Goal: Entertainment & Leisure: Consume media (video, audio)

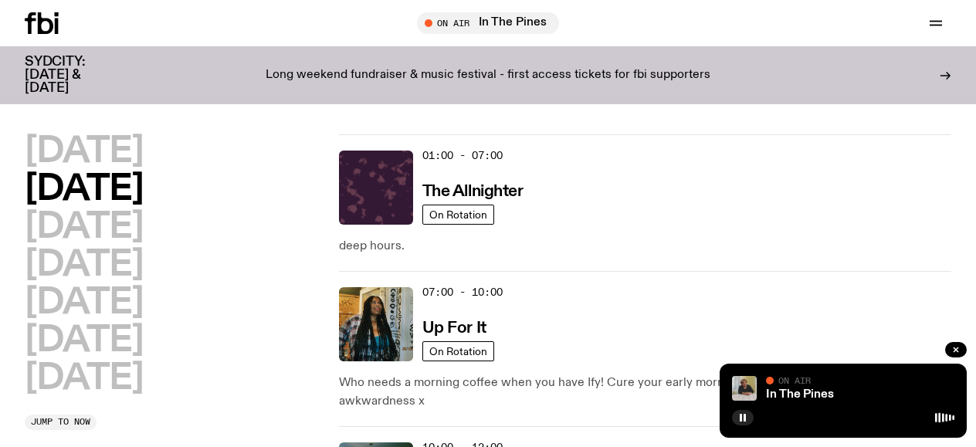
scroll to position [1013, 0]
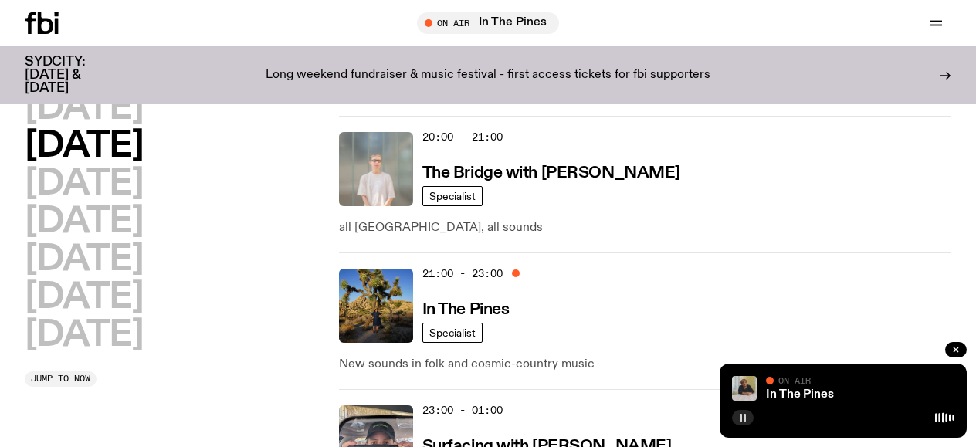
click at [741, 423] on button "button" at bounding box center [743, 417] width 22 height 15
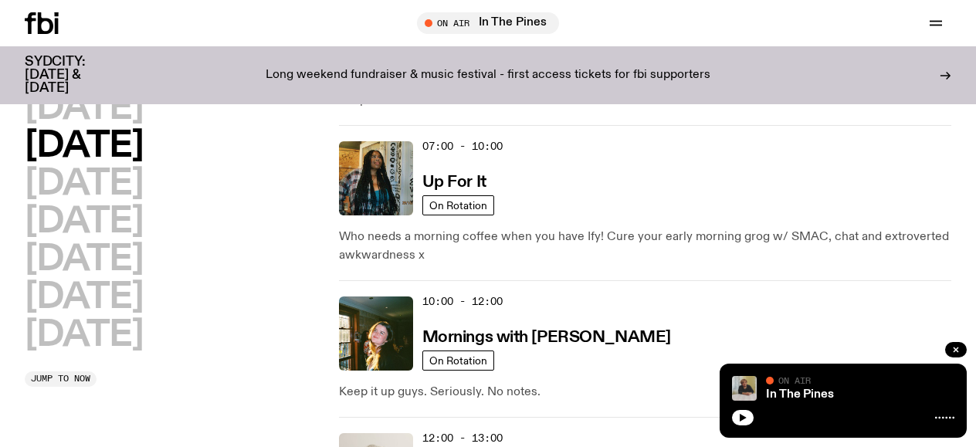
scroll to position [0, 0]
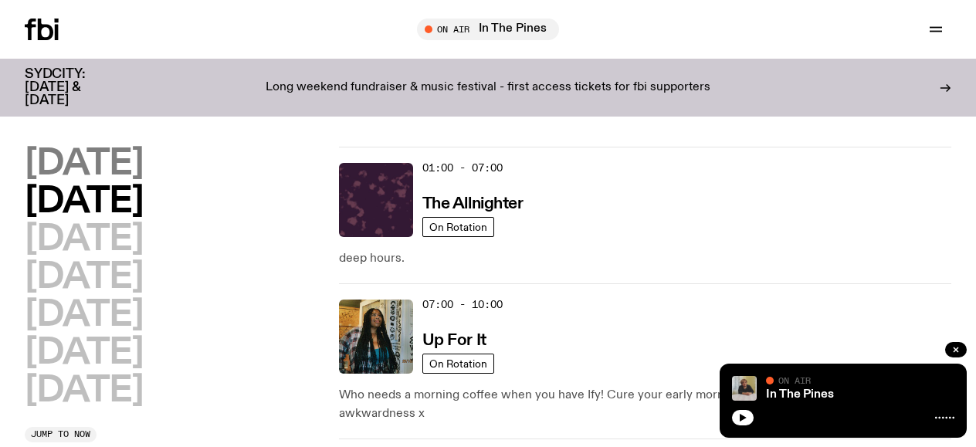
click at [101, 154] on h2 "[DATE]" at bounding box center [84, 164] width 118 height 35
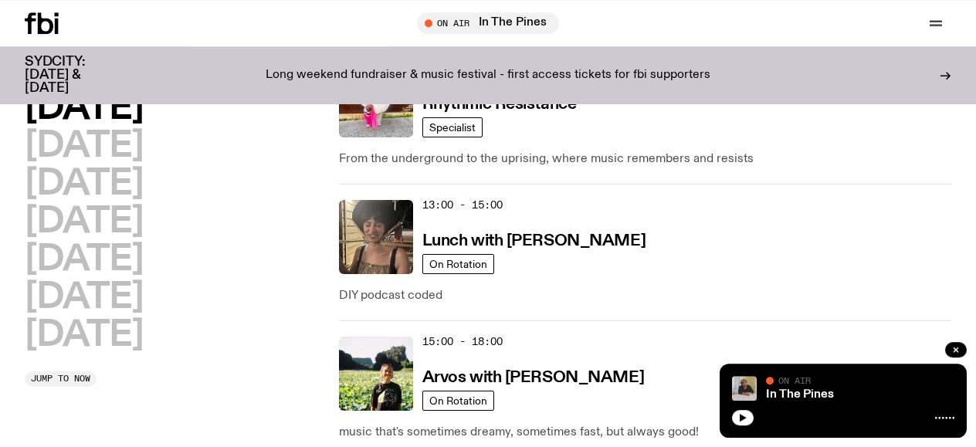
scroll to position [595, 0]
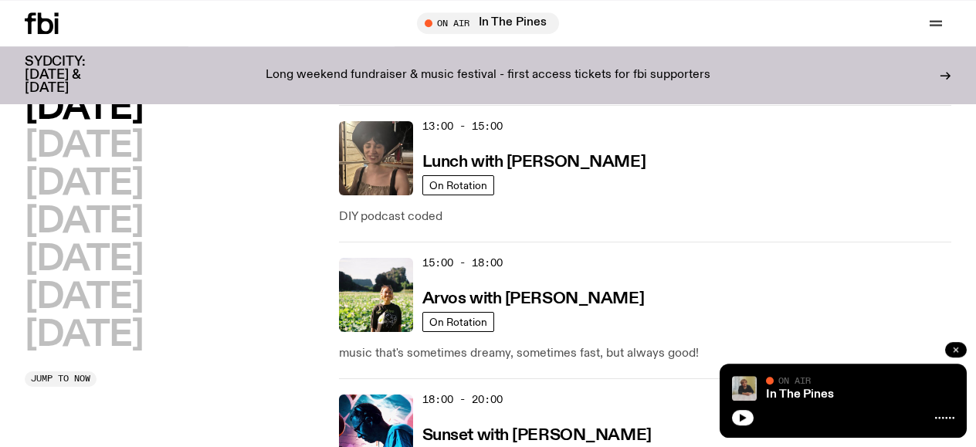
click at [952, 345] on button "button" at bounding box center [957, 349] width 22 height 15
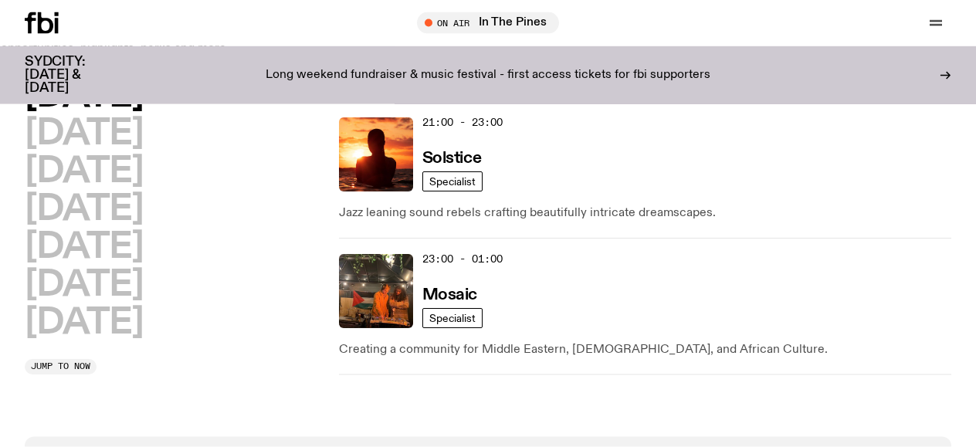
scroll to position [1146, 0]
click at [445, 151] on h3 "Solstice" at bounding box center [452, 158] width 59 height 16
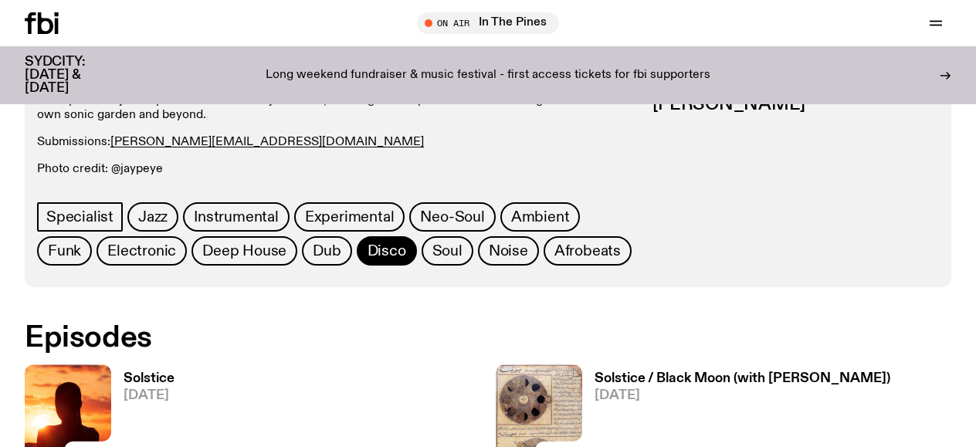
scroll to position [788, 0]
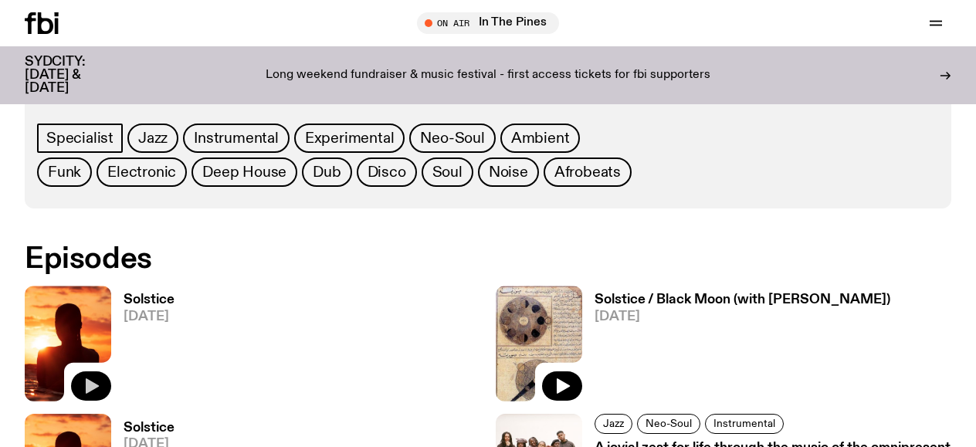
click at [81, 385] on button "button" at bounding box center [91, 386] width 40 height 29
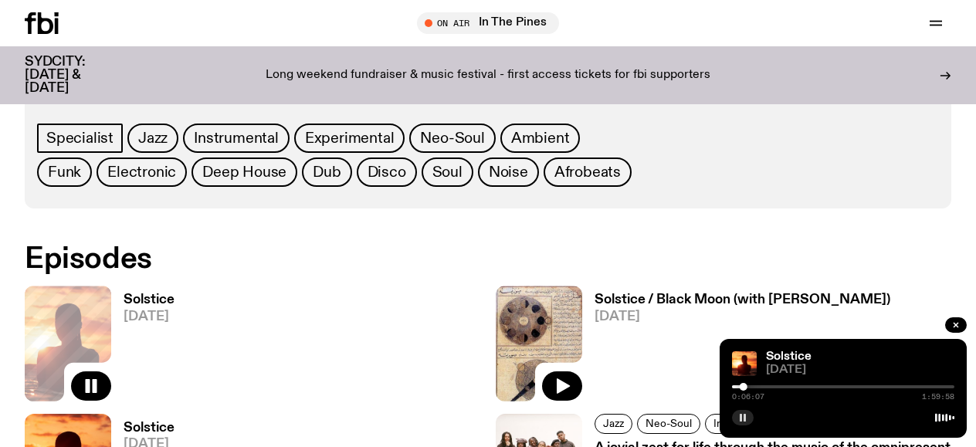
click at [742, 413] on button "button" at bounding box center [743, 417] width 22 height 15
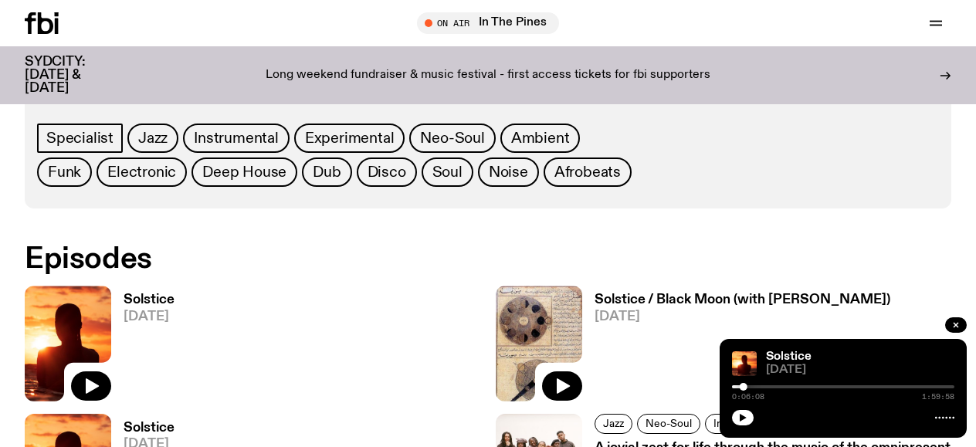
click at [62, 19] on div at bounding box center [62, 23] width 74 height 22
click at [8, 28] on div "Schedule Explore Read Volunteer Newsletter On Air In The Pines Tune in live On …" at bounding box center [488, 23] width 976 height 46
click at [36, 20] on icon at bounding box center [30, 23] width 11 height 22
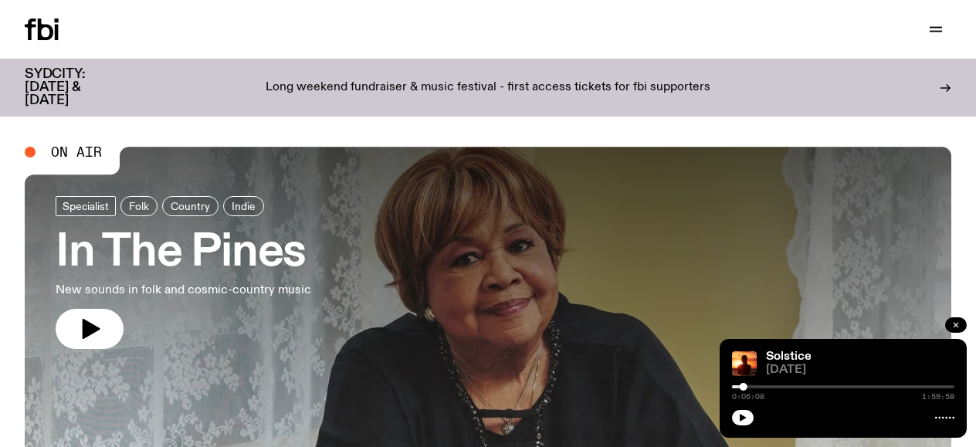
click at [960, 327] on icon "button" at bounding box center [956, 325] width 9 height 9
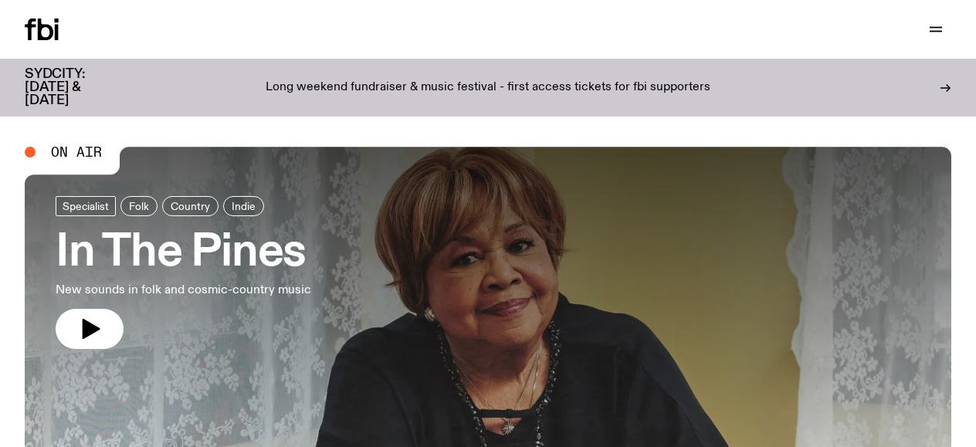
click at [40, 38] on icon at bounding box center [45, 30] width 15 height 22
click at [935, 30] on icon "button" at bounding box center [936, 29] width 19 height 19
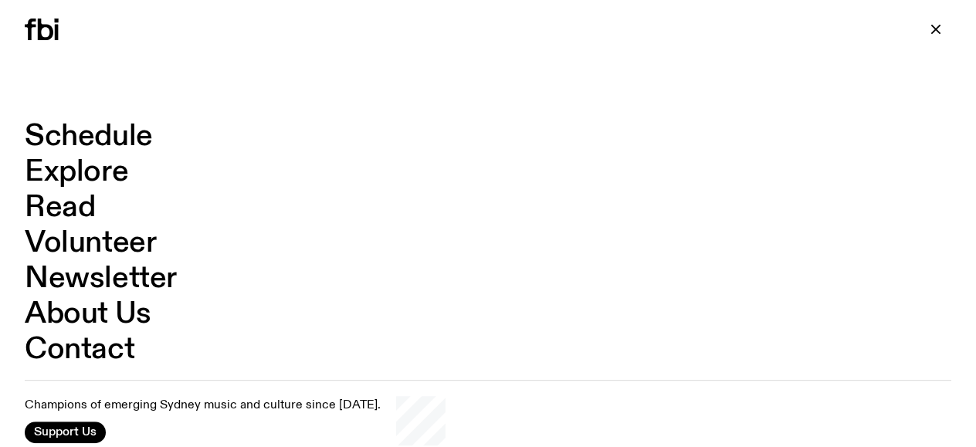
click at [80, 128] on link "Schedule" at bounding box center [89, 136] width 128 height 29
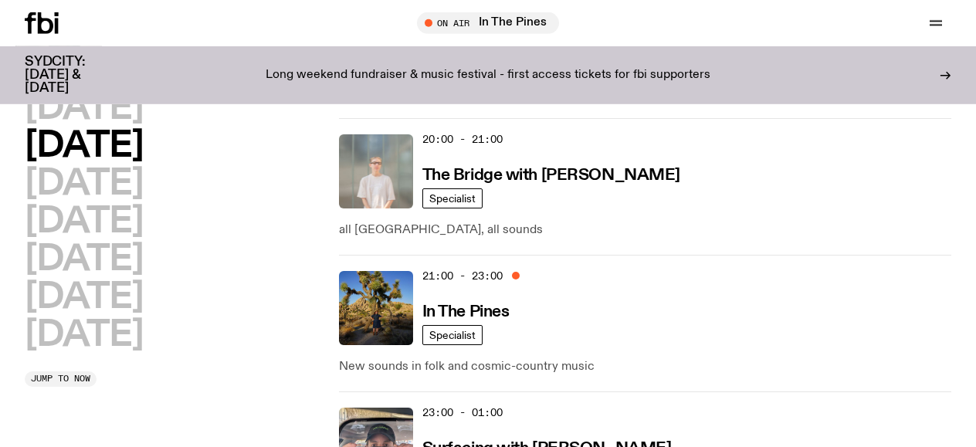
scroll to position [1024, 0]
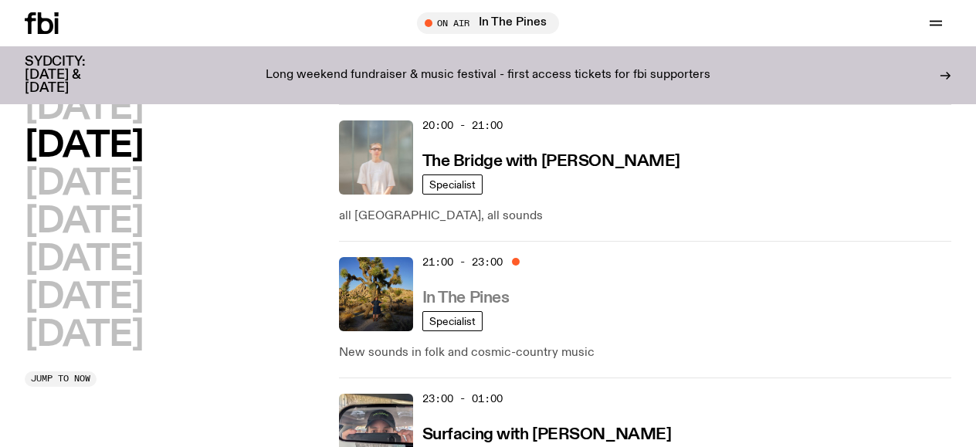
click at [469, 290] on h3 "In The Pines" at bounding box center [466, 298] width 87 height 16
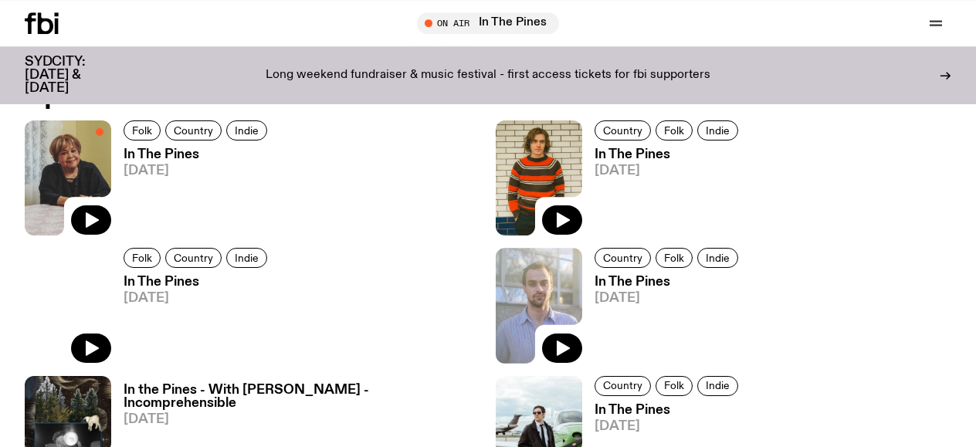
scroll to position [867, 0]
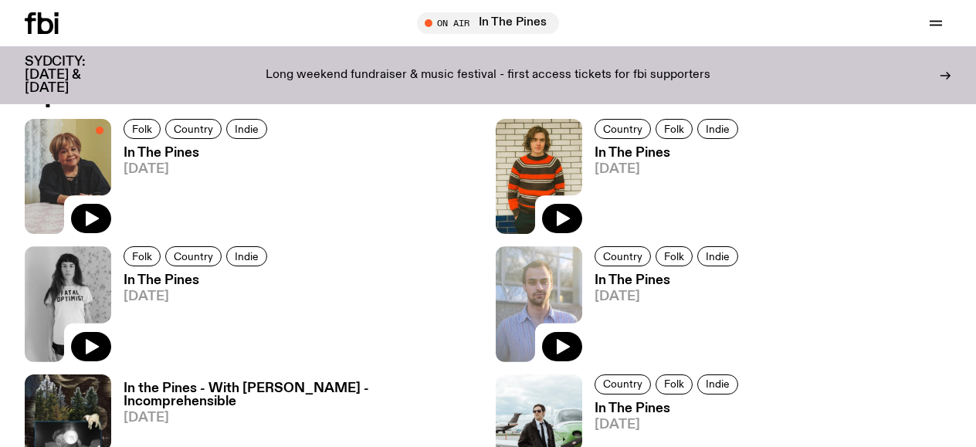
click at [542, 173] on img at bounding box center [539, 176] width 87 height 115
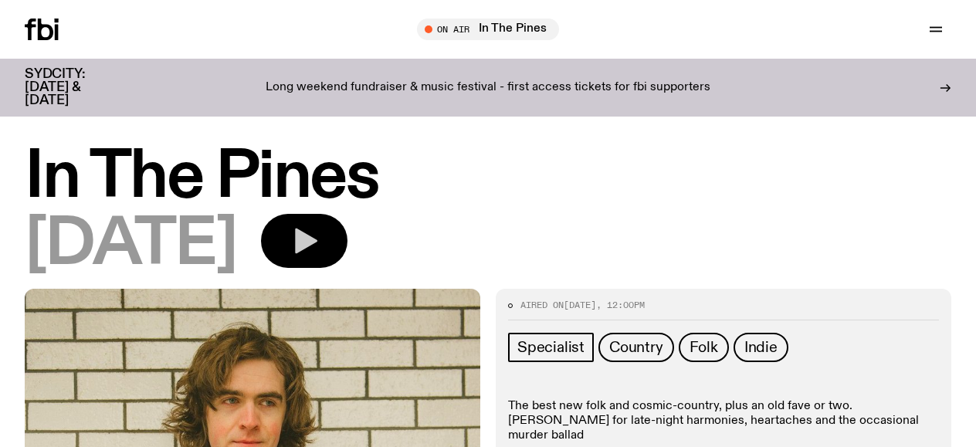
click at [320, 236] on icon "button" at bounding box center [304, 241] width 31 height 31
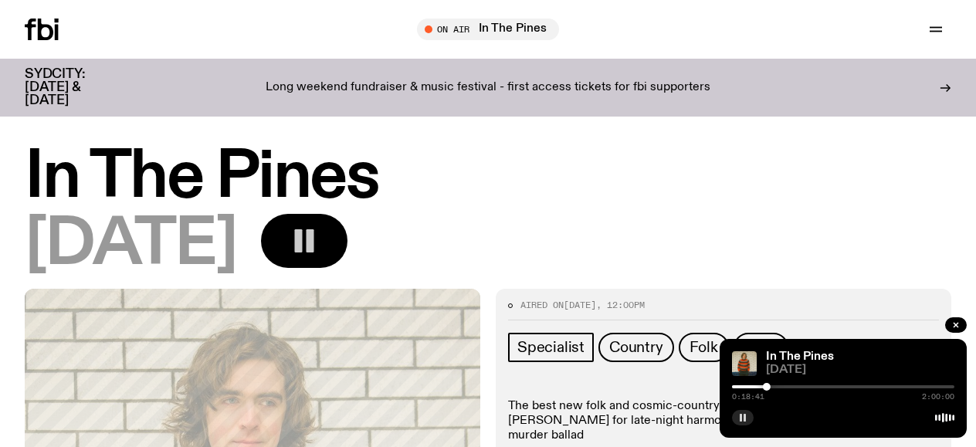
click at [744, 414] on icon "button" at bounding box center [742, 417] width 9 height 9
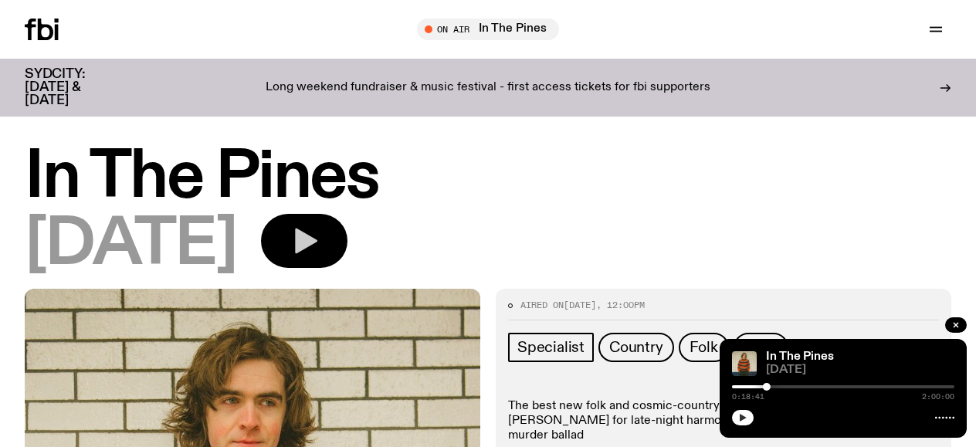
click at [740, 415] on icon "button" at bounding box center [742, 417] width 9 height 9
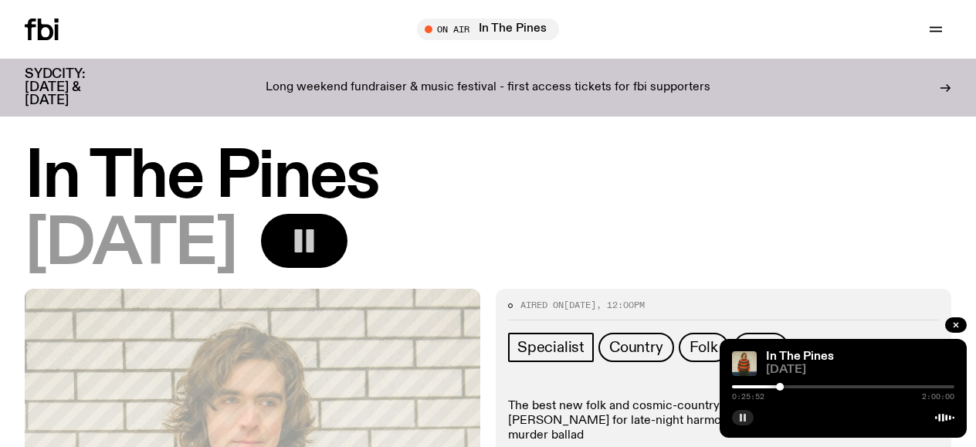
click at [566, 207] on h1 "In The Pines" at bounding box center [488, 178] width 927 height 63
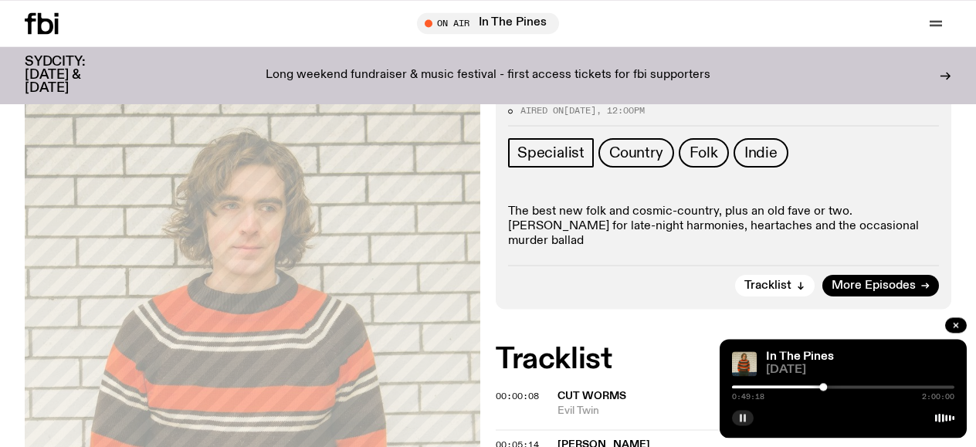
scroll to position [158, 0]
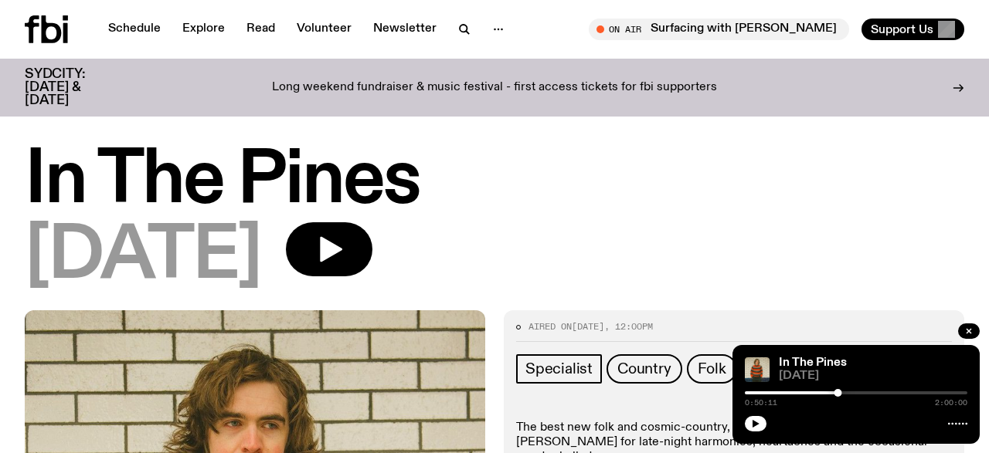
click at [758, 423] on icon "button" at bounding box center [755, 423] width 9 height 9
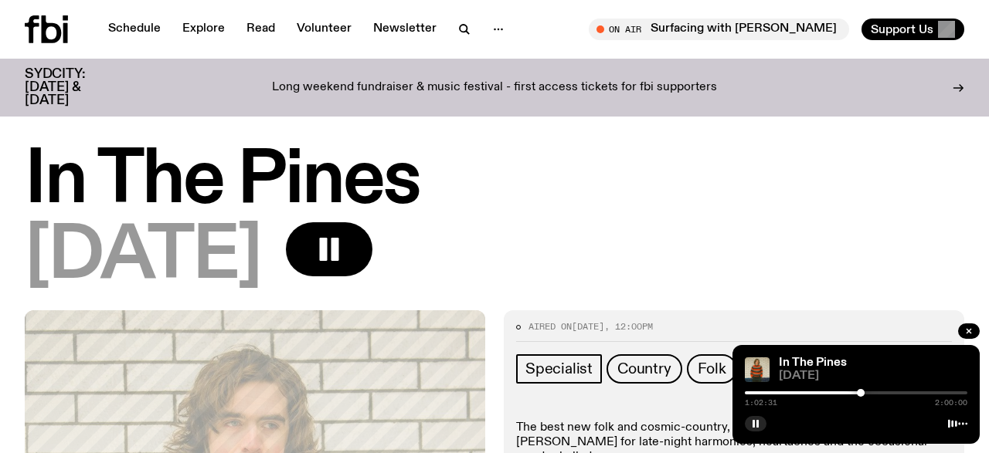
click at [756, 423] on icon "button" at bounding box center [755, 423] width 9 height 9
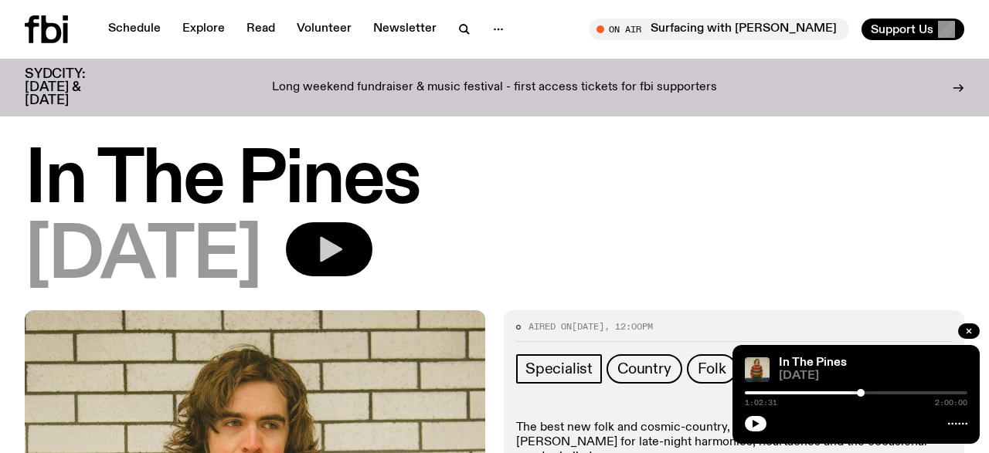
click at [345, 253] on icon "button" at bounding box center [329, 249] width 31 height 31
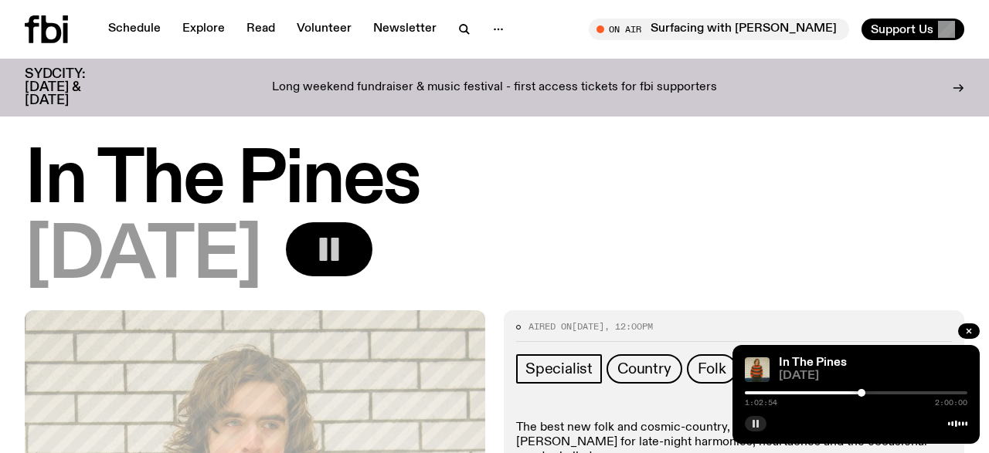
click at [758, 417] on button "button" at bounding box center [756, 423] width 22 height 15
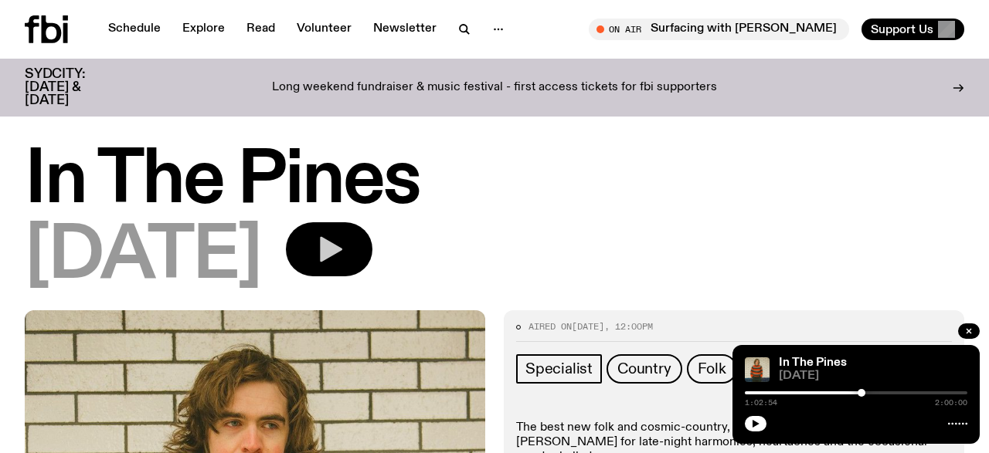
drag, startPoint x: 752, startPoint y: 423, endPoint x: 762, endPoint y: 412, distance: 14.8
click at [752, 423] on icon "button" at bounding box center [755, 423] width 9 height 9
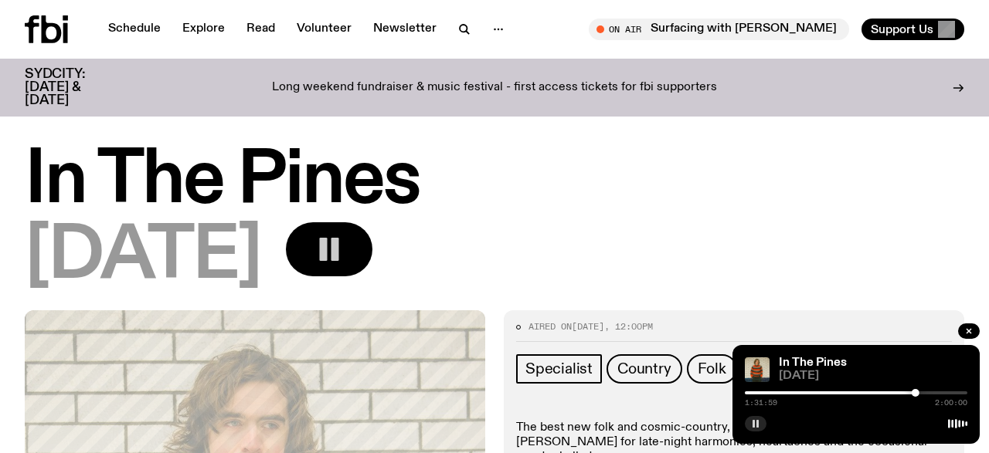
click at [749, 426] on button "button" at bounding box center [756, 423] width 22 height 15
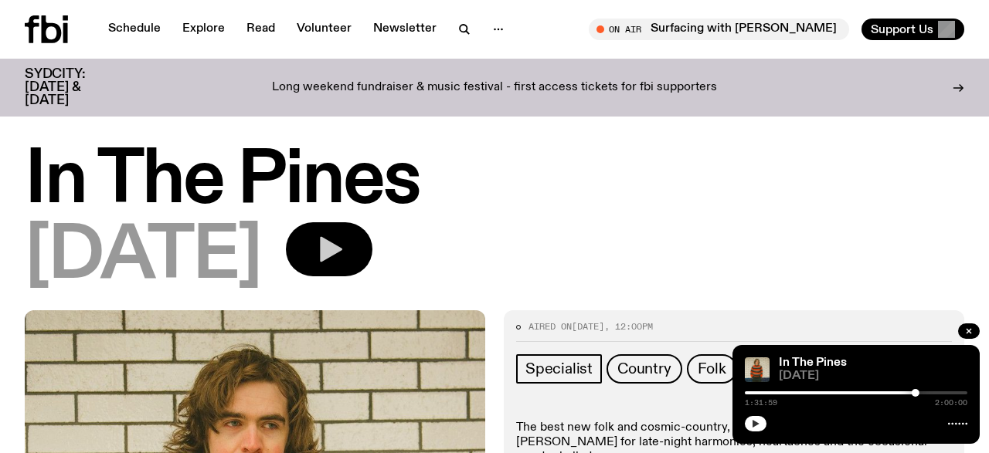
click at [763, 422] on button "button" at bounding box center [756, 423] width 22 height 15
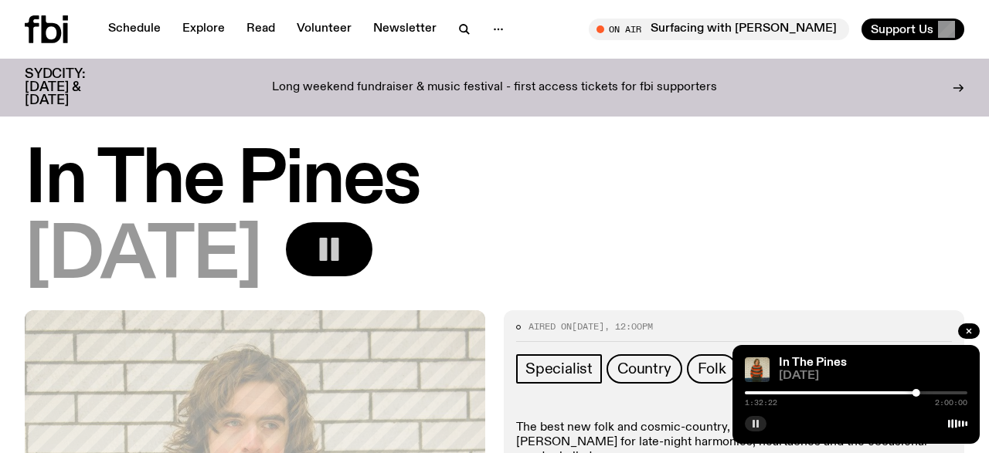
click at [752, 430] on button "button" at bounding box center [756, 423] width 22 height 15
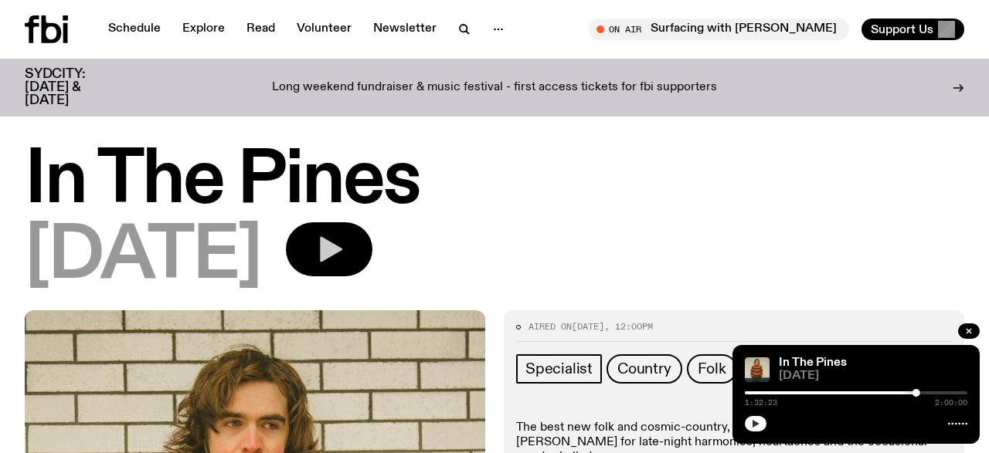
click at [753, 421] on icon "button" at bounding box center [755, 424] width 7 height 8
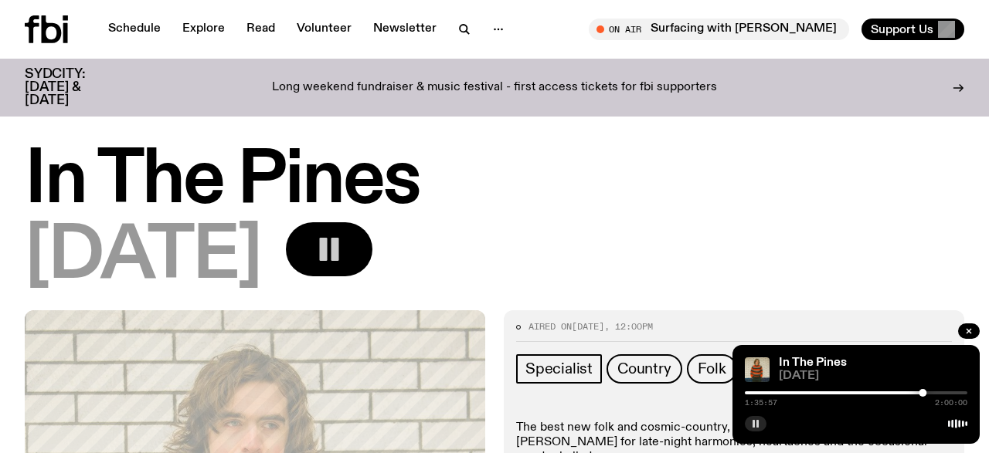
click at [759, 418] on button "button" at bounding box center [756, 423] width 22 height 15
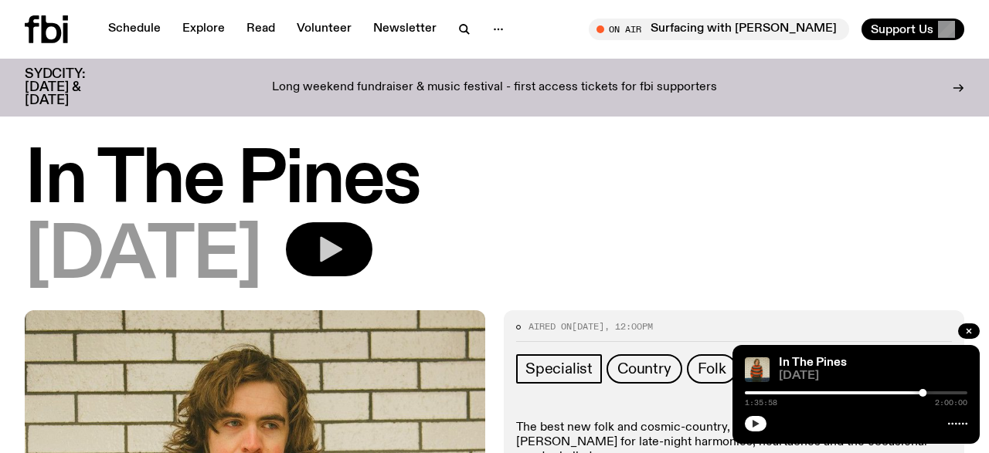
click at [752, 421] on icon "button" at bounding box center [755, 423] width 9 height 9
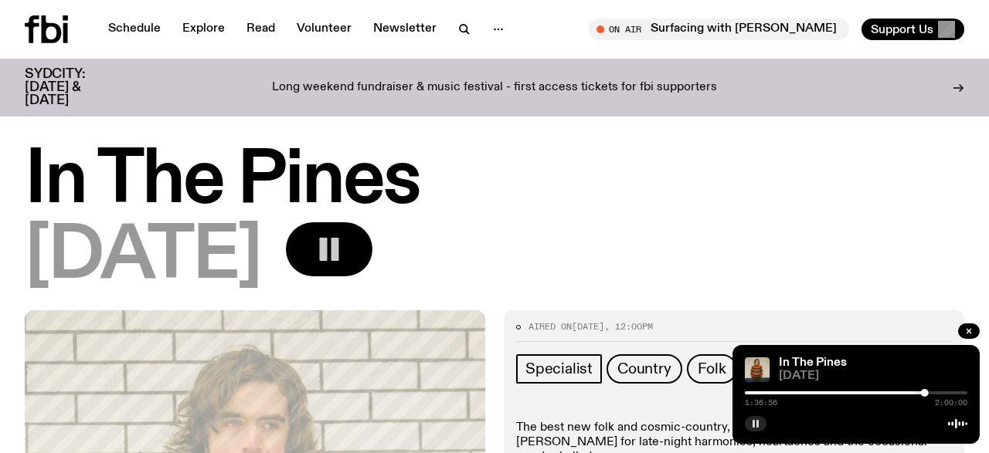
click at [758, 423] on rect "button" at bounding box center [757, 424] width 2 height 8
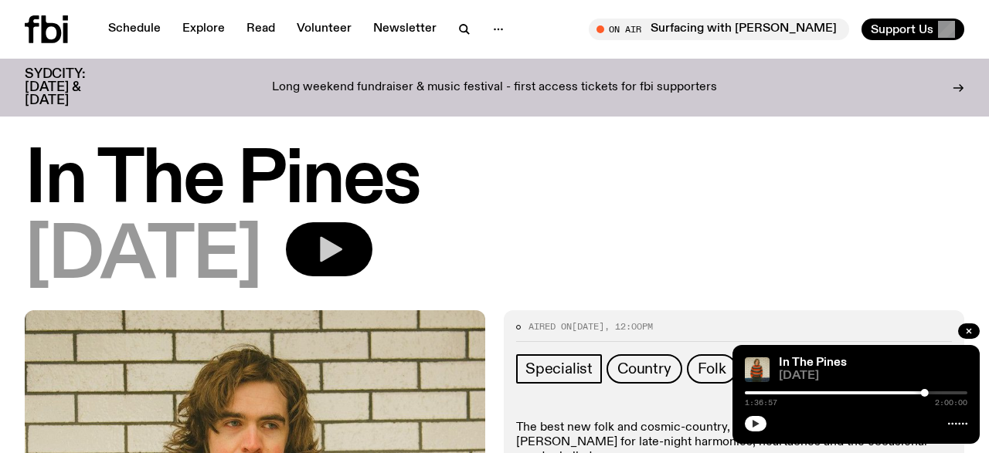
click at [754, 426] on icon "button" at bounding box center [755, 424] width 7 height 8
